Goal: Transaction & Acquisition: Subscribe to service/newsletter

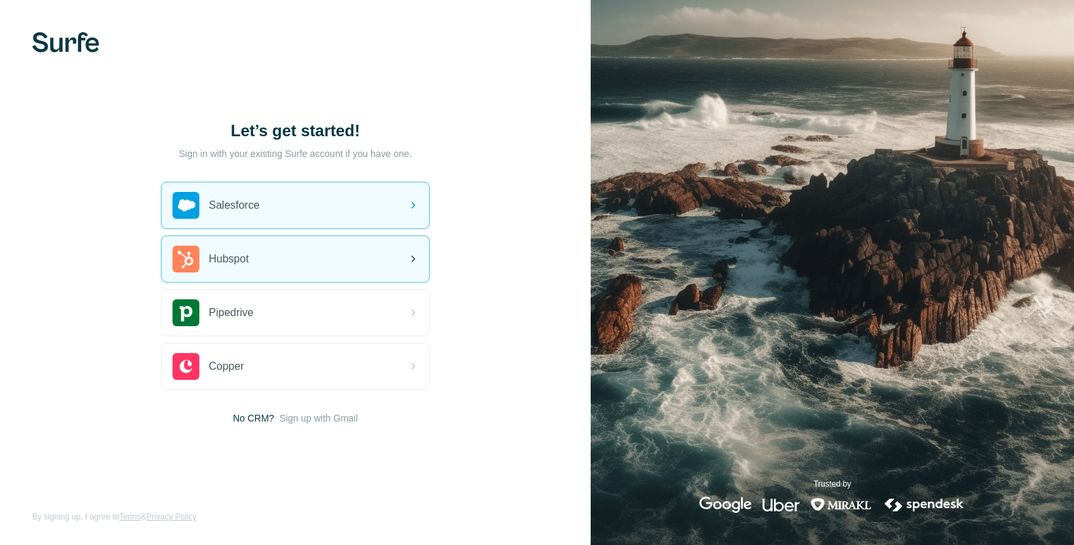
click at [256, 244] on div "Hubspot" at bounding box center [295, 259] width 267 height 46
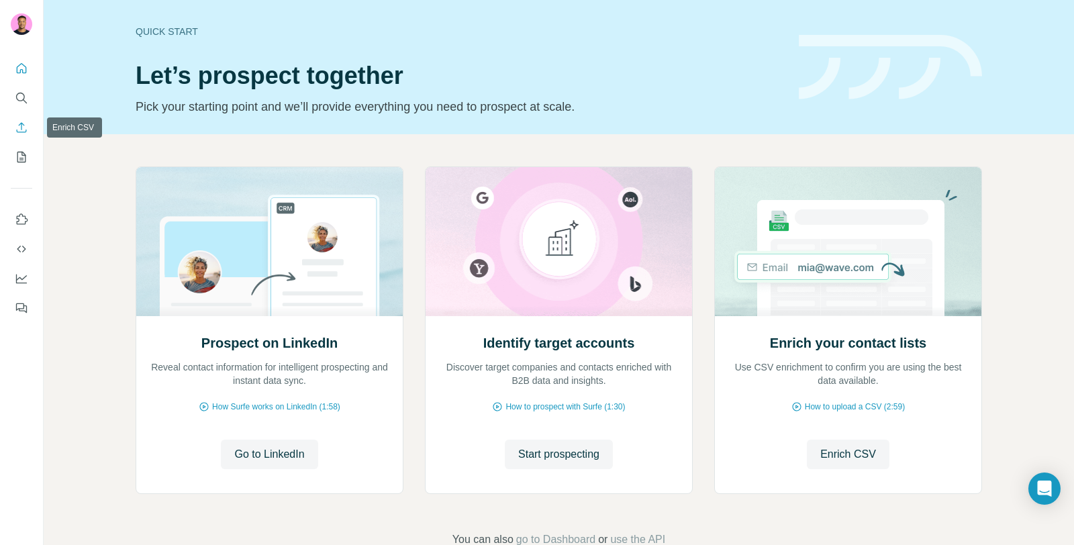
click at [23, 128] on icon "Enrich CSV" at bounding box center [21, 127] width 13 height 13
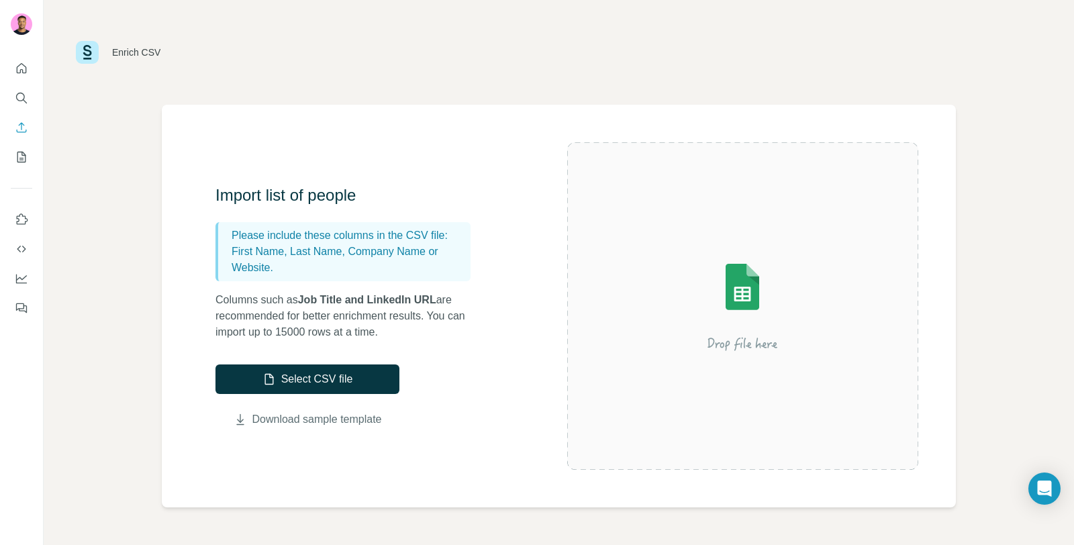
click at [293, 416] on link "Download sample template" at bounding box center [317, 420] width 130 height 16
click at [314, 377] on button "Select CSV file" at bounding box center [308, 380] width 184 height 30
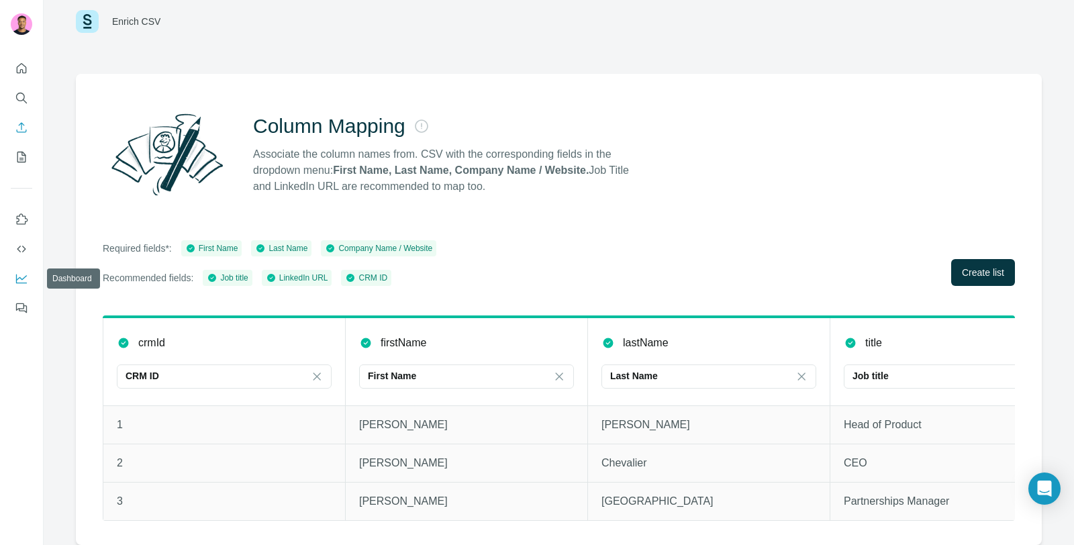
click at [21, 279] on icon "Dashboard" at bounding box center [21, 277] width 11 height 5
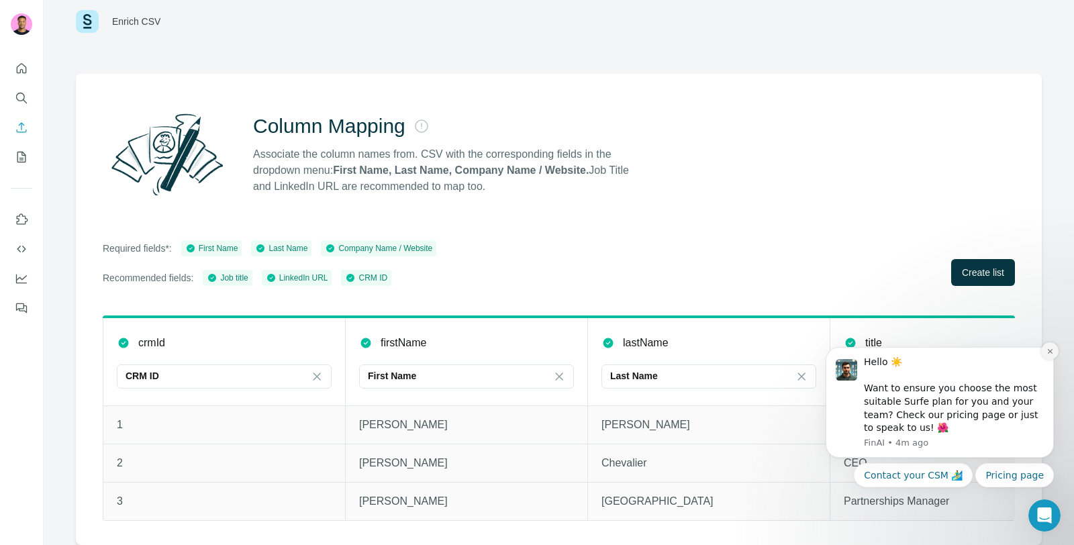
click at [1056, 352] on button "Dismiss notification" at bounding box center [1049, 350] width 17 height 17
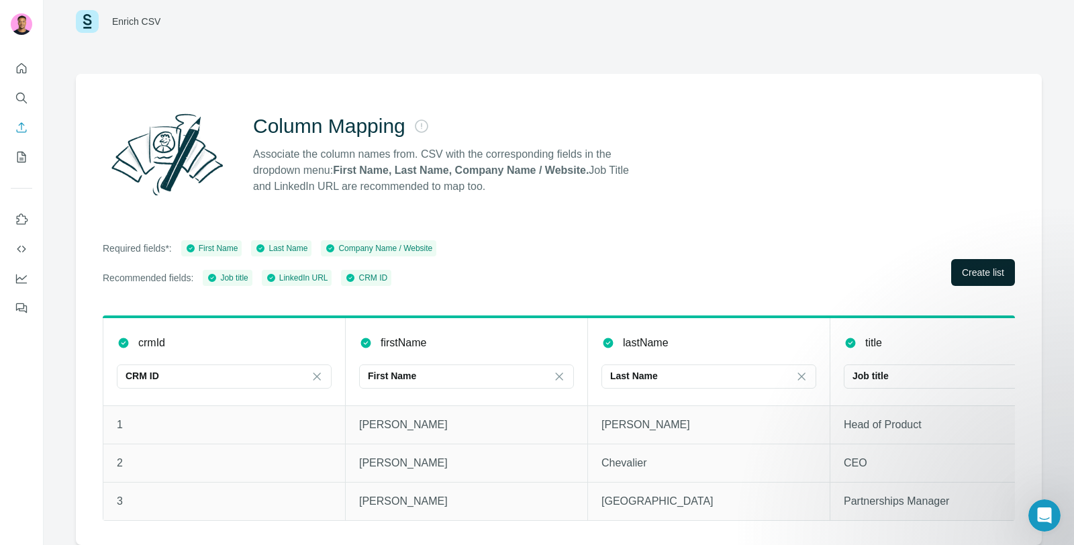
click at [979, 266] on span "Create list" at bounding box center [983, 272] width 42 height 13
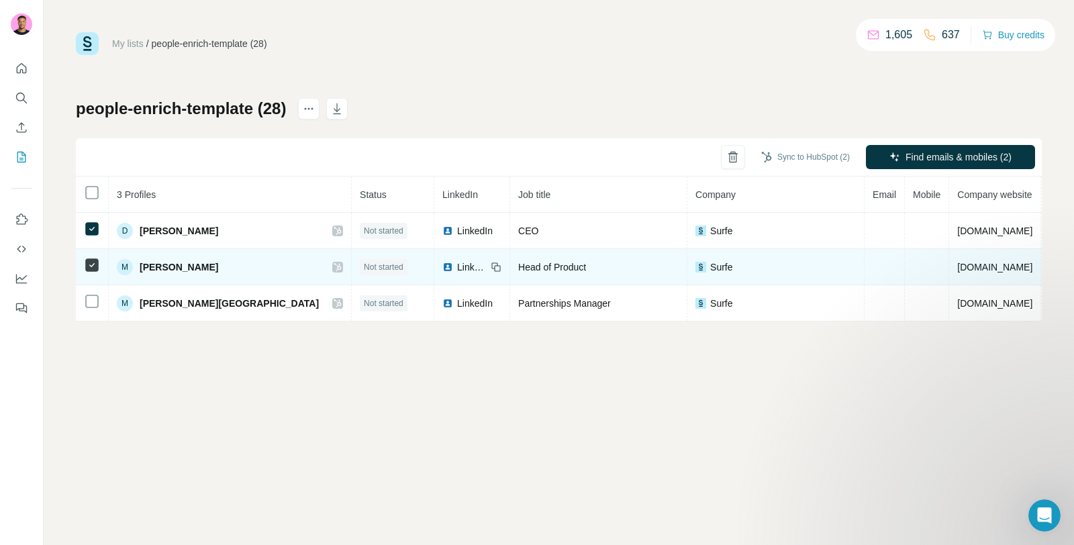
scroll to position [0, 7]
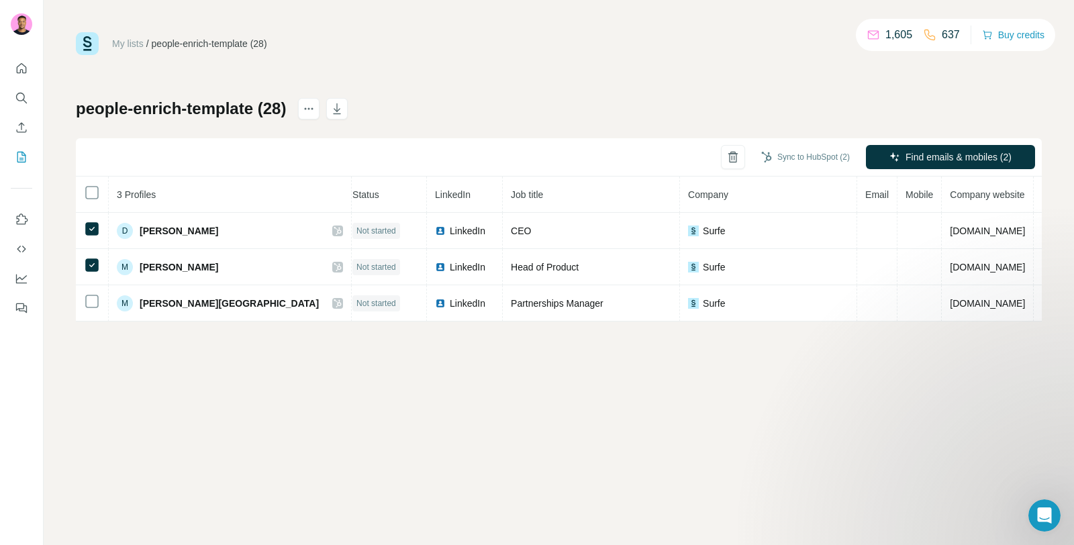
click at [103, 185] on th at bounding box center [92, 195] width 33 height 36
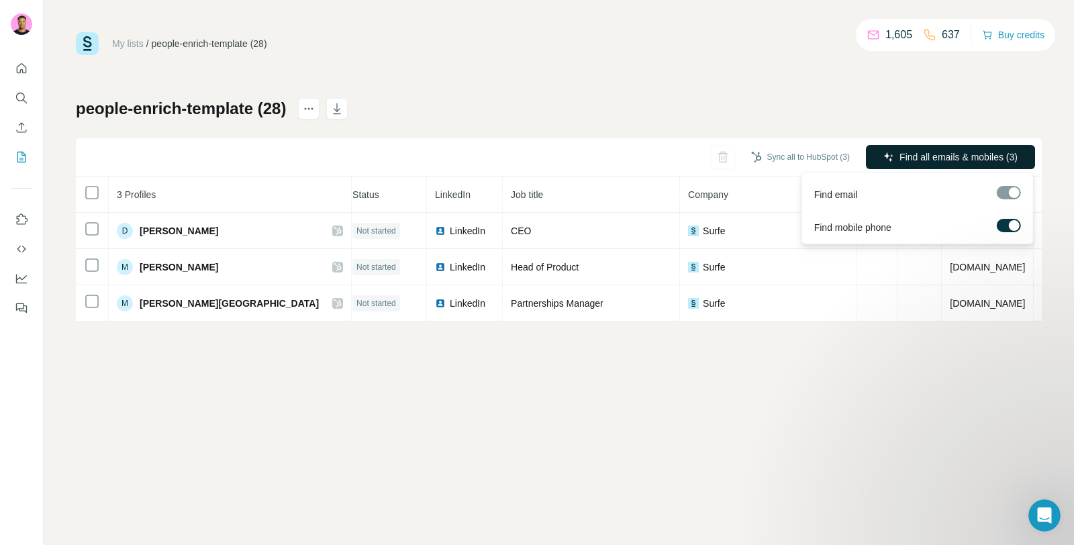
click at [971, 160] on span "Find all emails & mobiles (3)" at bounding box center [959, 156] width 118 height 13
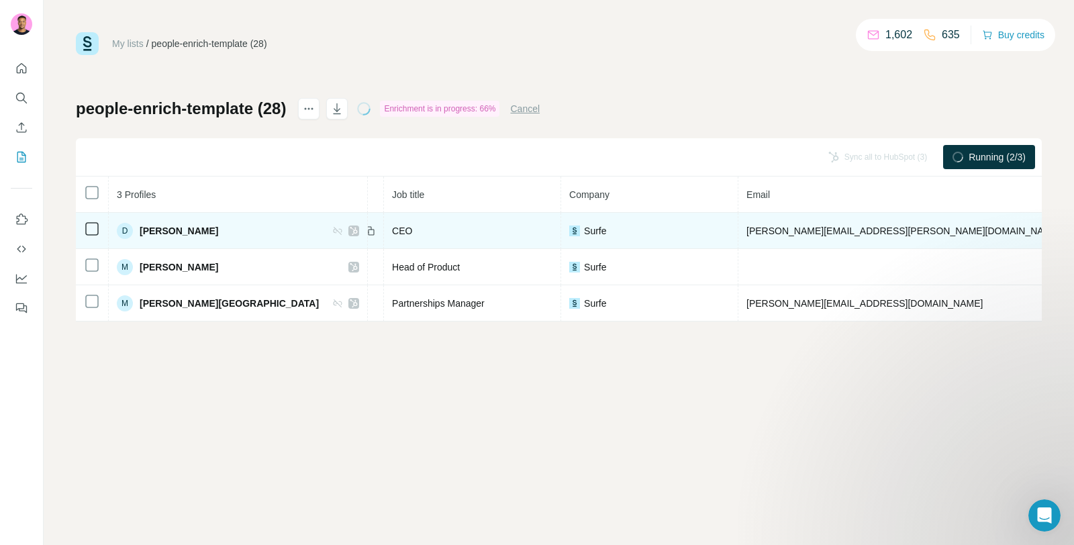
scroll to position [0, 171]
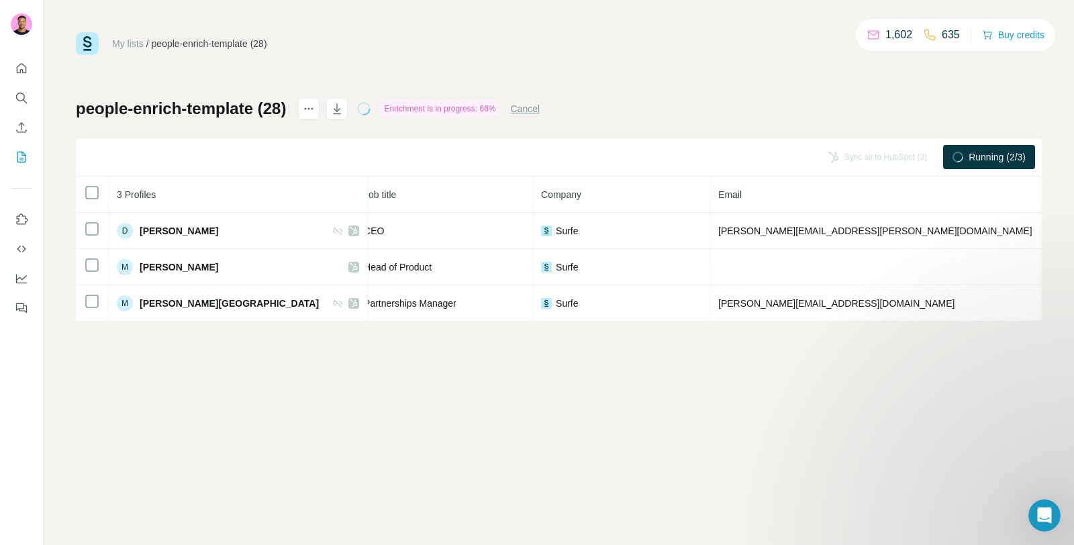
drag, startPoint x: 1029, startPoint y: 195, endPoint x: 640, endPoint y: 189, distance: 389.5
click at [640, 189] on tr "3 Profiles Status LinkedIn Job title Company Email Mobile Company website Landl…" at bounding box center [652, 195] width 1495 height 36
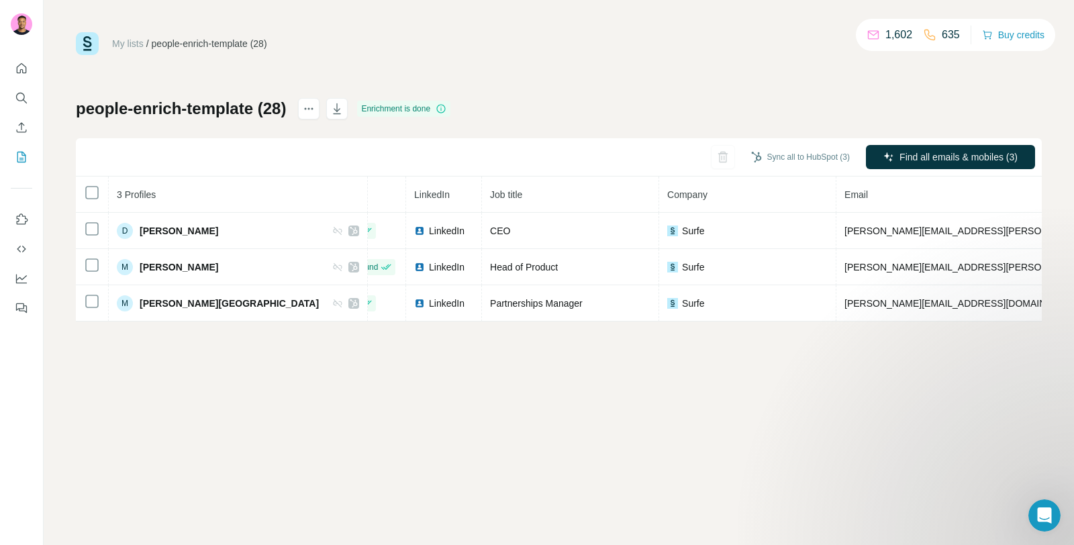
scroll to position [0, 177]
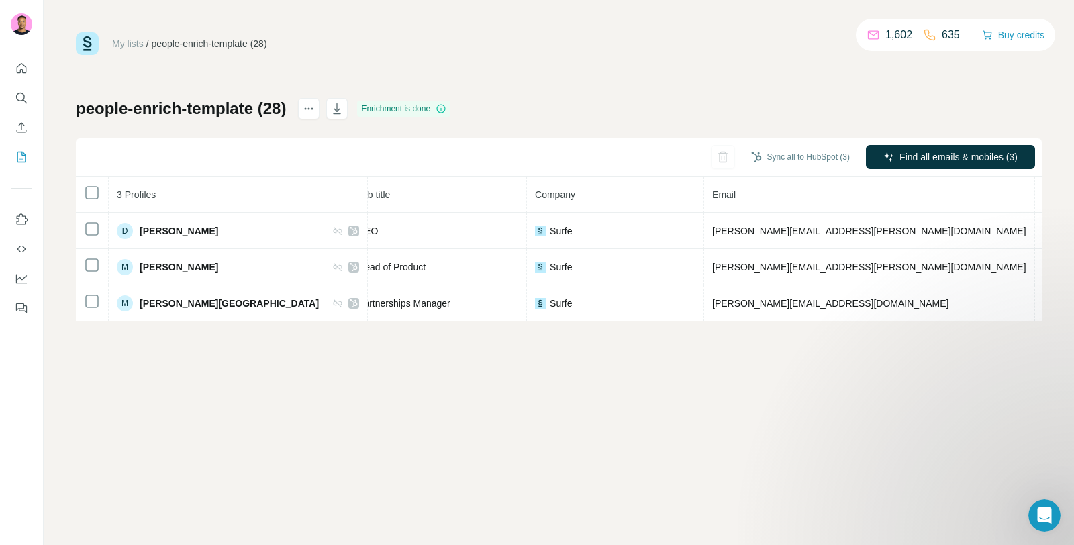
click at [101, 190] on th at bounding box center [92, 195] width 33 height 36
click at [84, 192] on icon at bounding box center [92, 193] width 16 height 16
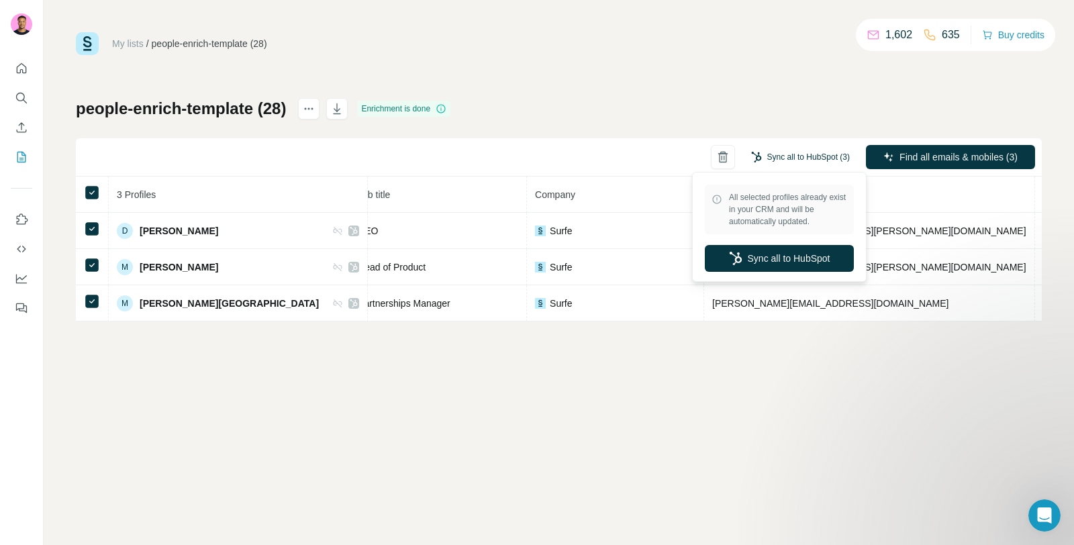
click at [795, 163] on button "Sync all to HubSpot (3)" at bounding box center [801, 157] width 118 height 20
click at [777, 255] on button "Sync all to HubSpot" at bounding box center [779, 258] width 149 height 27
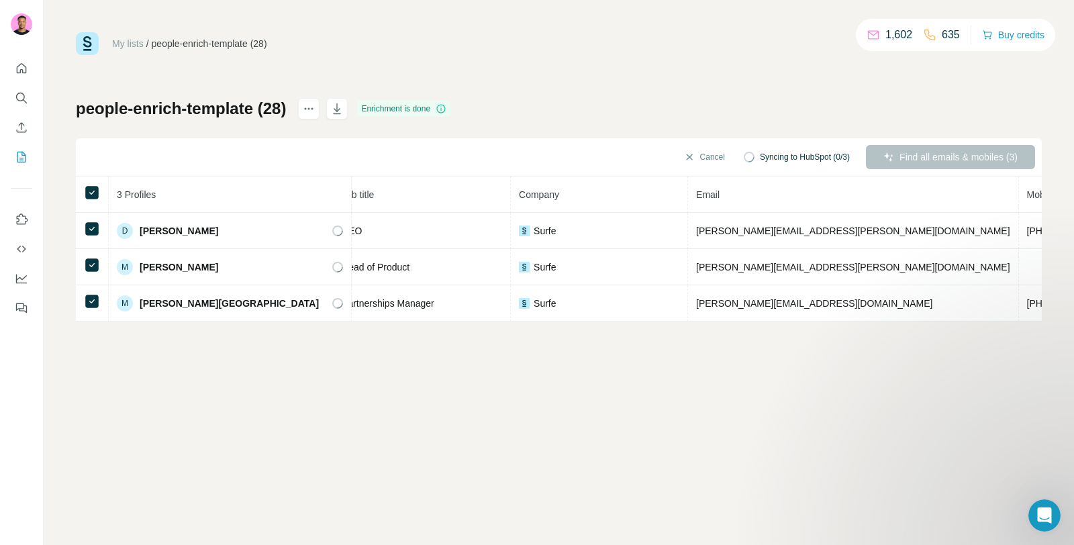
scroll to position [0, 160]
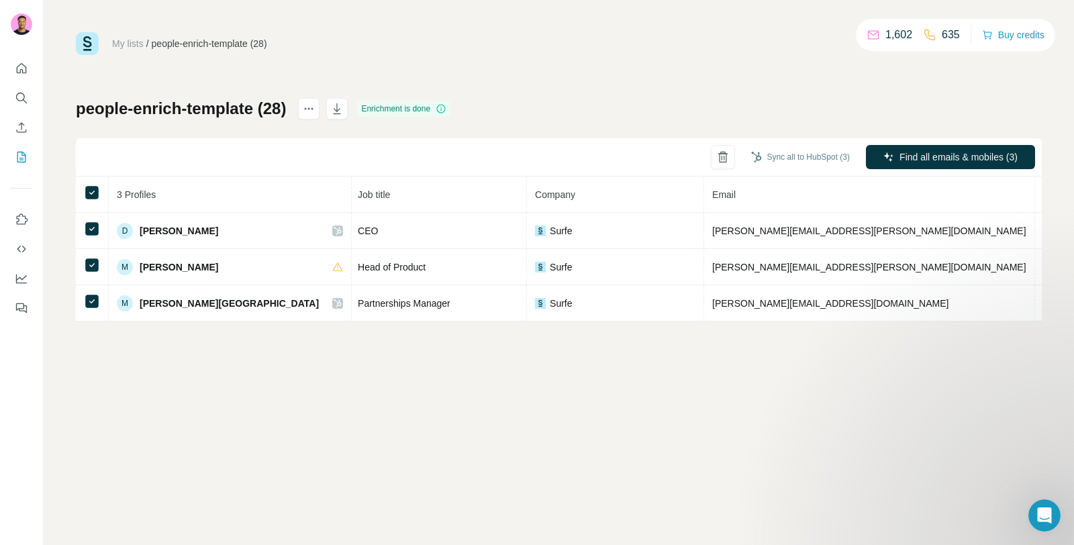
click at [357, 448] on div "My lists / people-enrich-template (28) 1,602 635 Buy credits people-enrich-temp…" at bounding box center [559, 272] width 1031 height 545
click at [549, 400] on div "My lists / people-enrich-template (28) 1,602 635 Buy credits people-enrich-temp…" at bounding box center [559, 272] width 1031 height 545
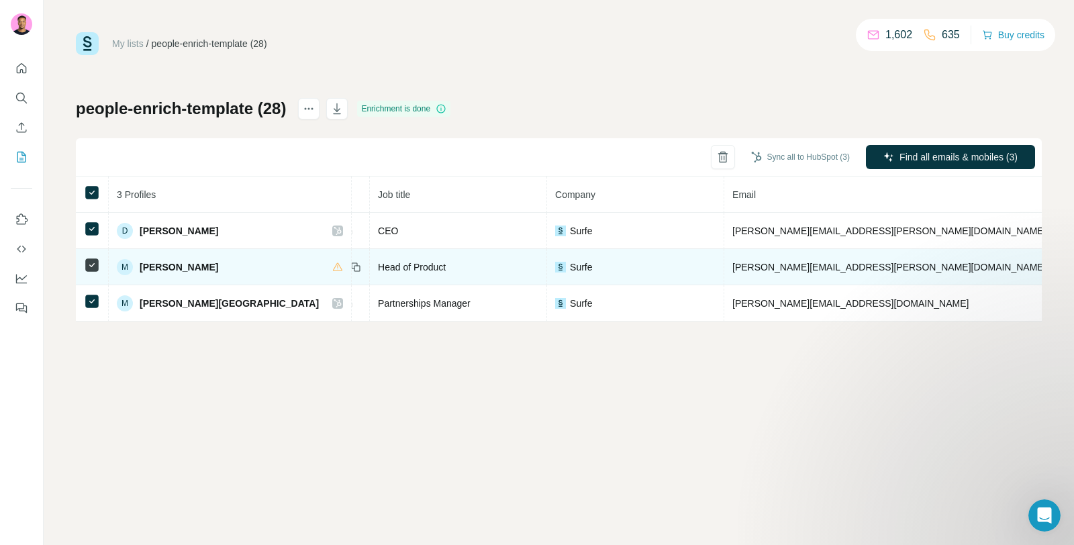
scroll to position [0, 0]
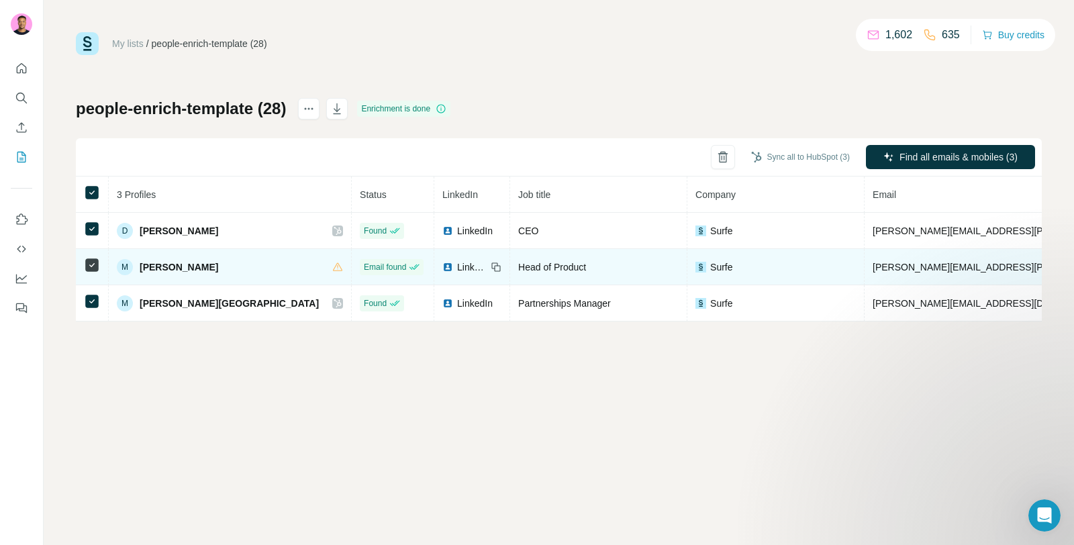
click at [81, 265] on td at bounding box center [92, 267] width 33 height 36
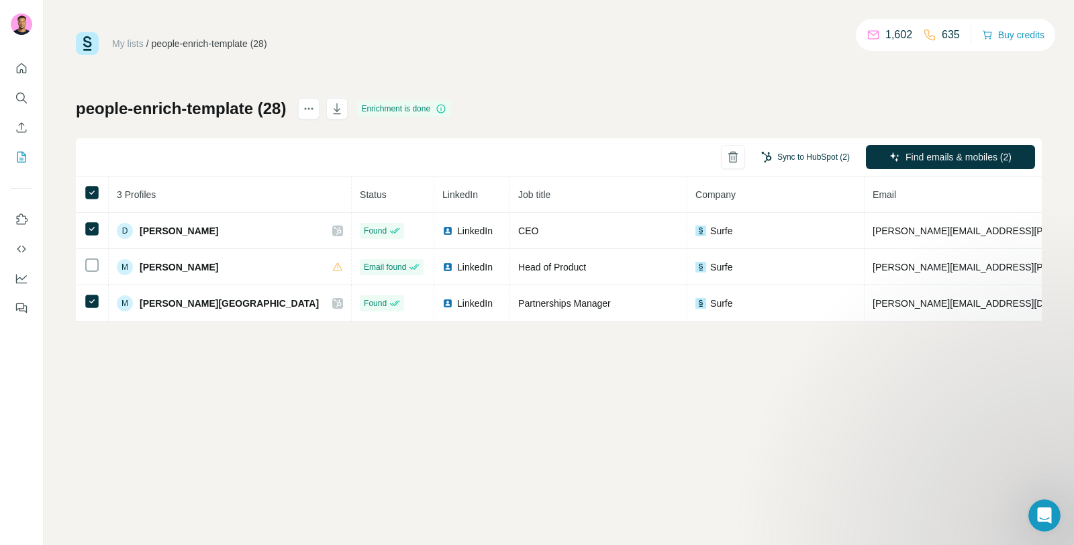
click at [777, 160] on button "Sync to HubSpot (2)" at bounding box center [805, 157] width 107 height 20
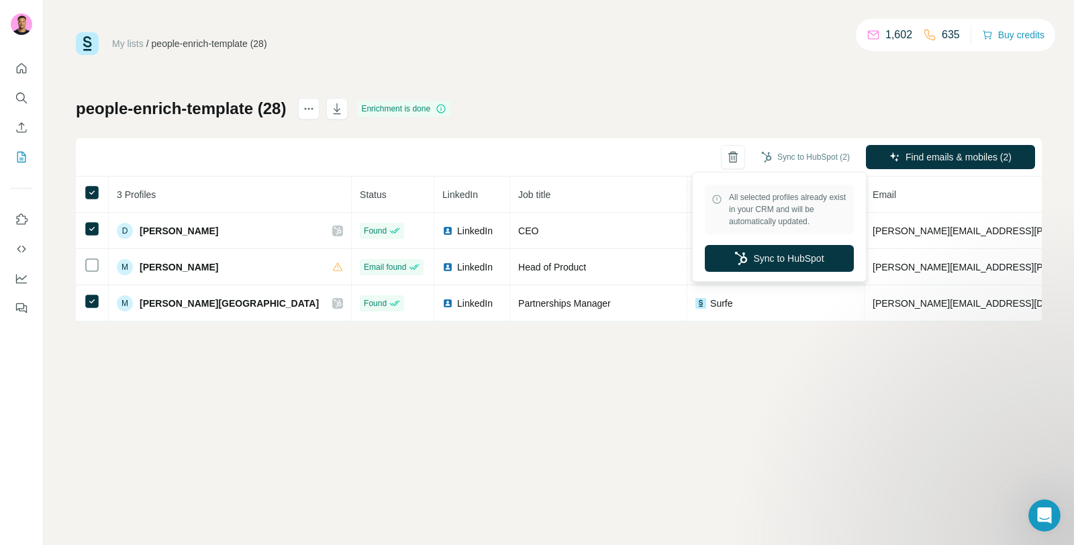
click at [769, 281] on div "All selected profiles already exist in your CRM and will be automatically updat…" at bounding box center [779, 227] width 175 height 110
click at [777, 258] on button "Sync to HubSpot" at bounding box center [779, 258] width 149 height 27
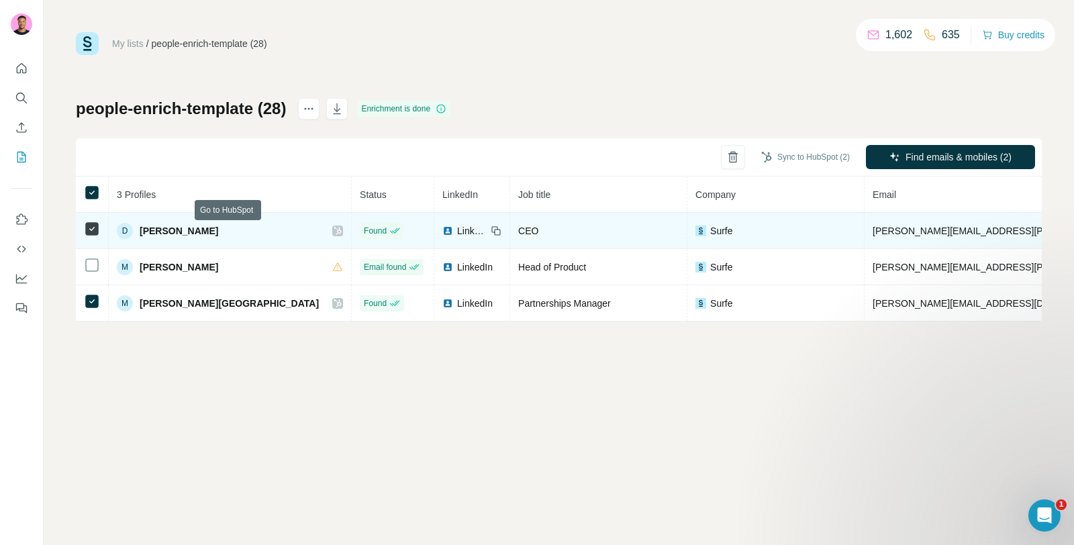
click at [334, 232] on icon at bounding box center [338, 231] width 8 height 11
click at [457, 234] on span "LinkedIn" at bounding box center [472, 230] width 30 height 13
